Goal: Task Accomplishment & Management: Complete application form

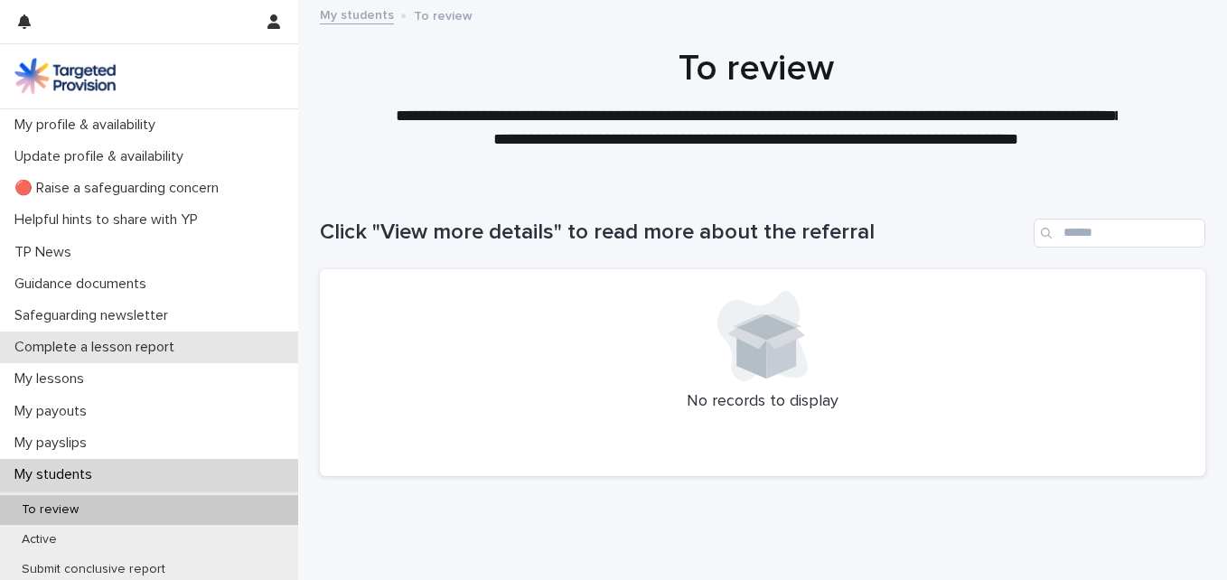
click at [74, 348] on p "Complete a lesson report" at bounding box center [98, 347] width 182 height 17
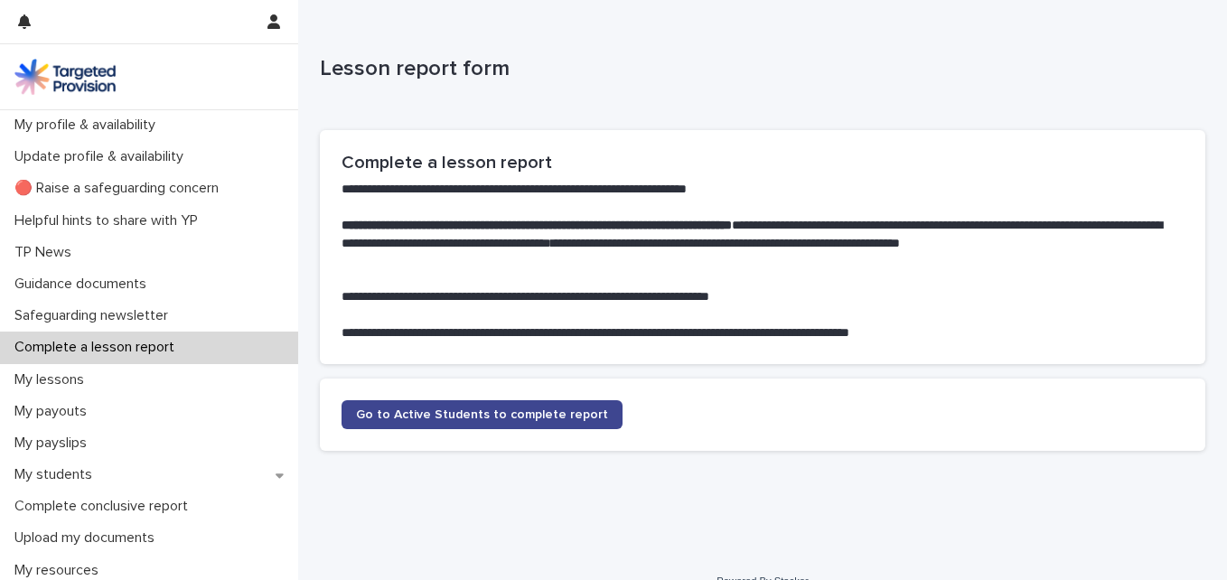
click at [433, 414] on span "Go to Active Students to complete report" at bounding box center [482, 414] width 252 height 13
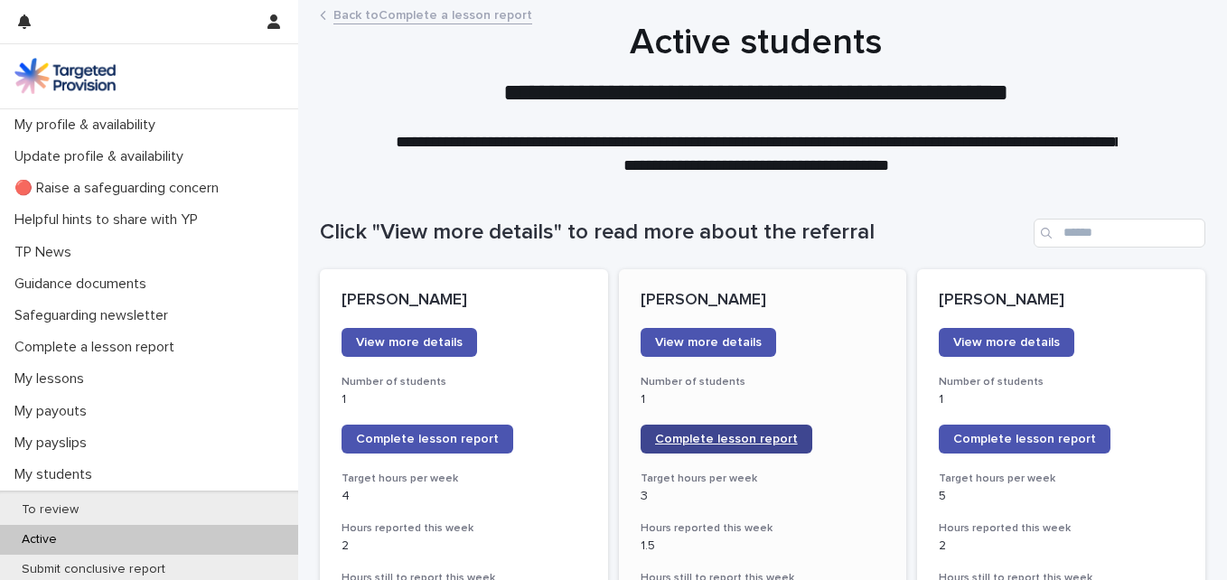
click at [681, 442] on span "Complete lesson report" at bounding box center [726, 439] width 143 height 13
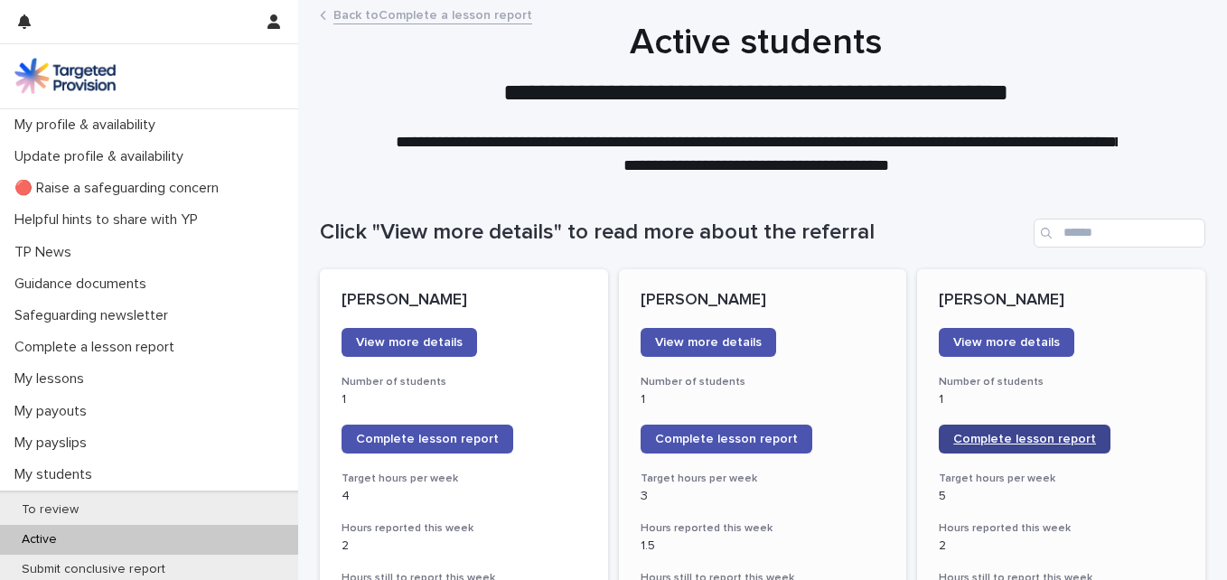
click at [973, 444] on span "Complete lesson report" at bounding box center [1024, 439] width 143 height 13
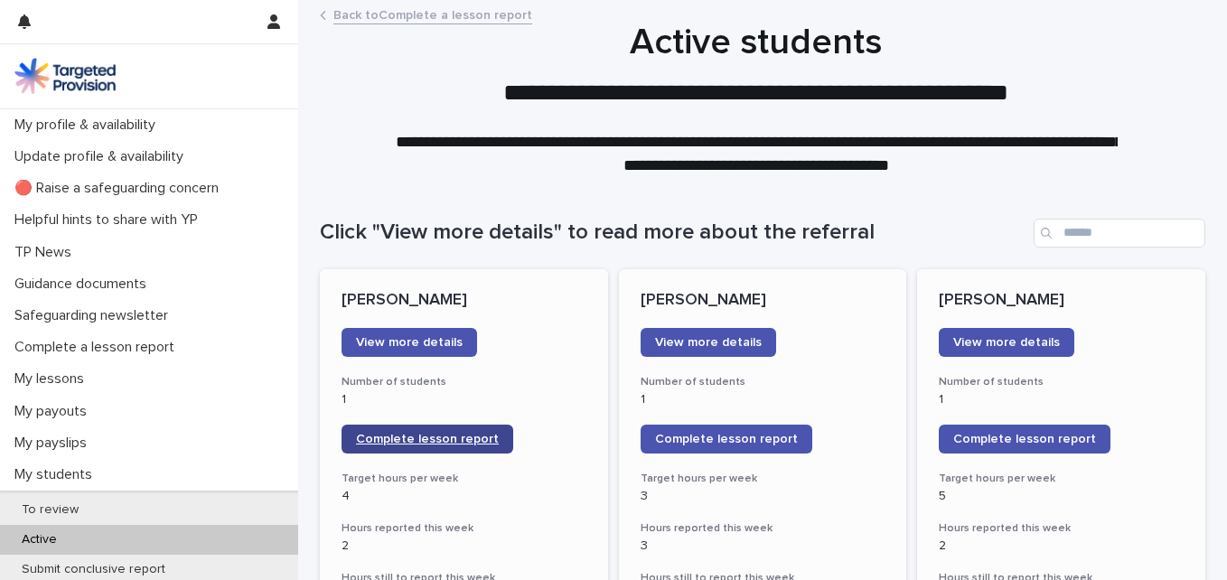
click at [410, 431] on link "Complete lesson report" at bounding box center [427, 439] width 172 height 29
